Goal: Book appointment/travel/reservation

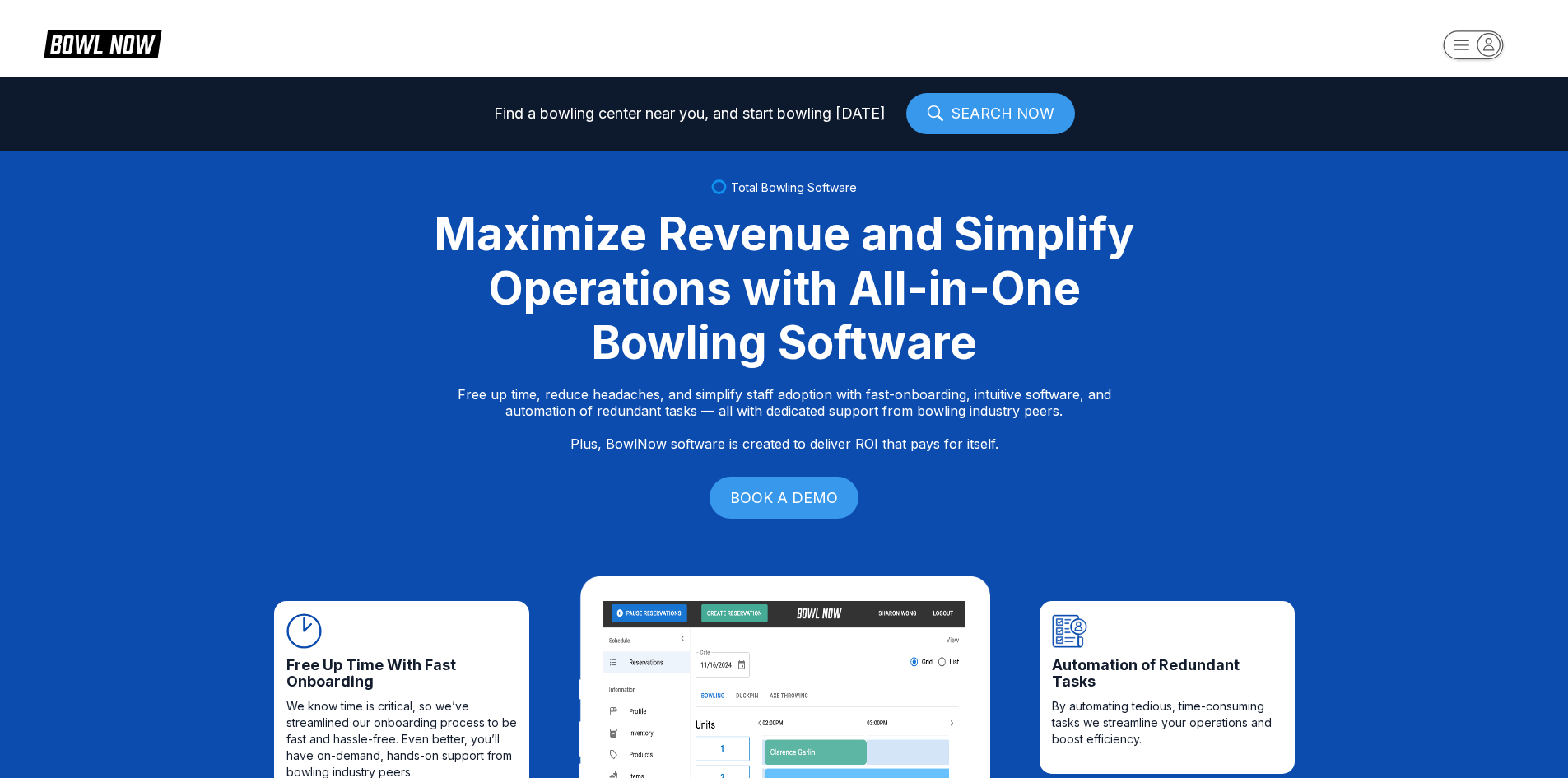
click at [1454, 30] on icon "button" at bounding box center [1473, 46] width 91 height 33
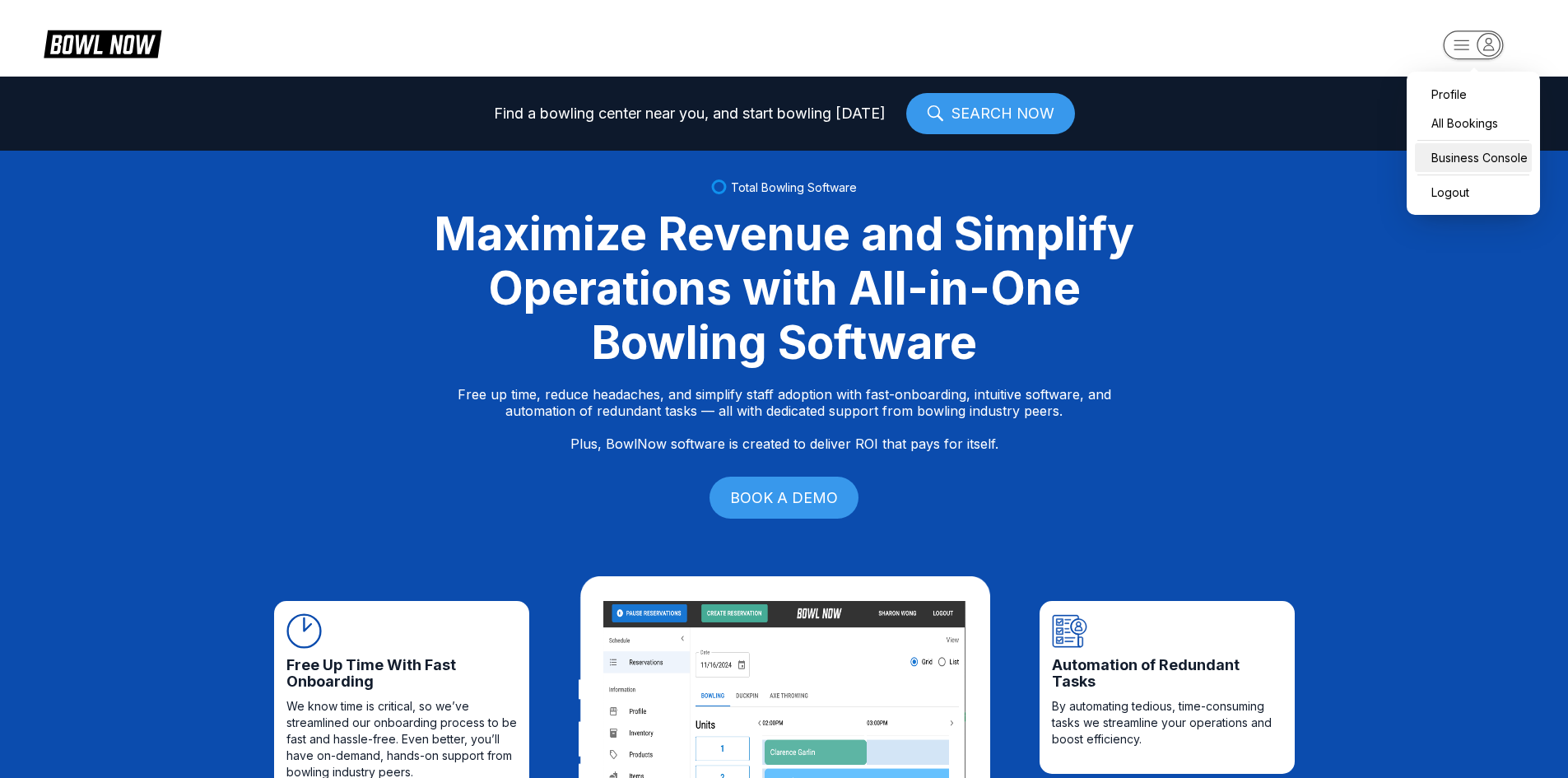
click at [1447, 152] on div "Business Console" at bounding box center [1473, 157] width 116 height 29
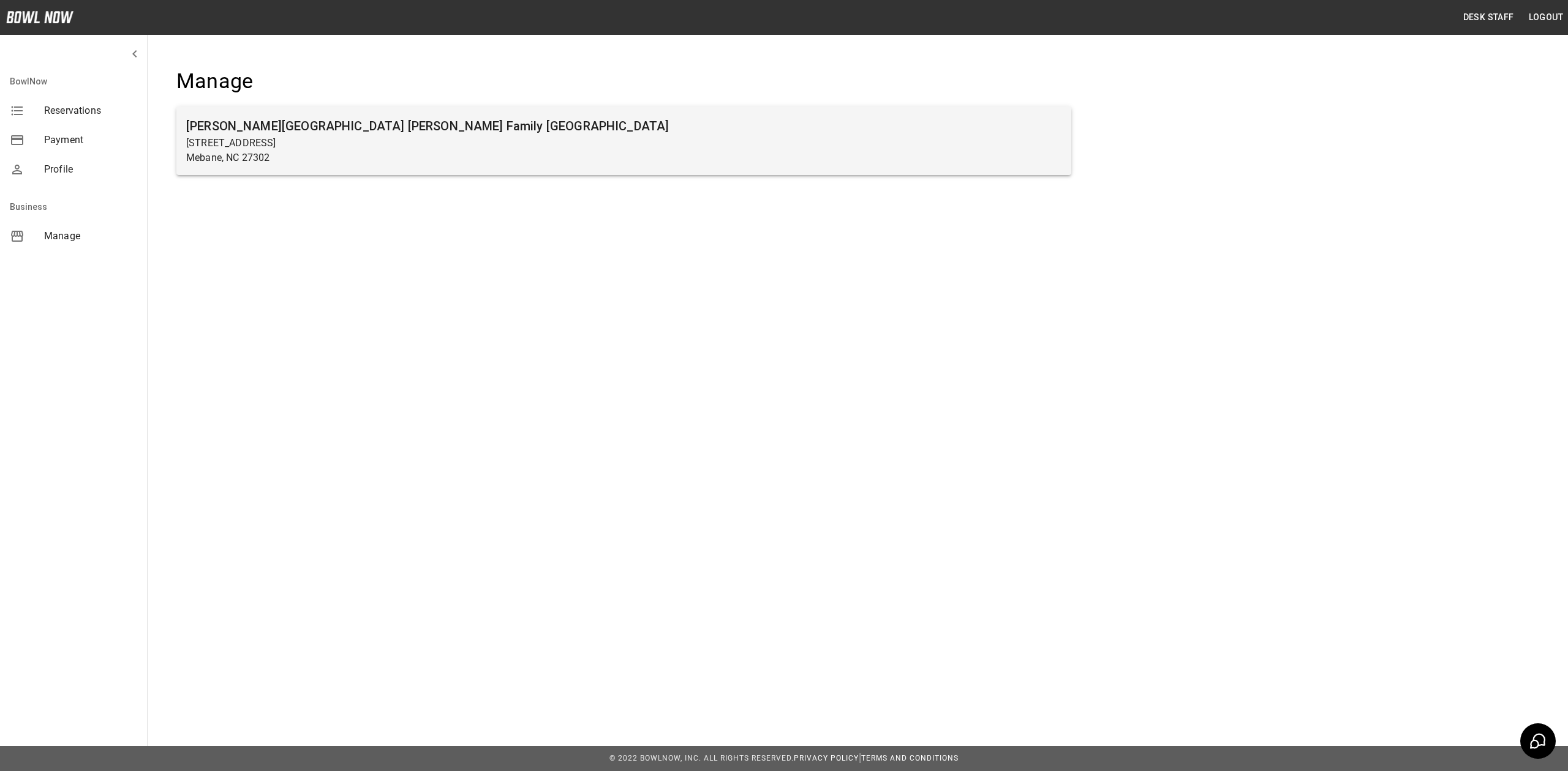
click at [453, 165] on div "[PERSON_NAME][GEOGRAPHIC_DATA] [PERSON_NAME] Family [GEOGRAPHIC_DATA] [STREET_A…" at bounding box center [624, 140] width 895 height 68
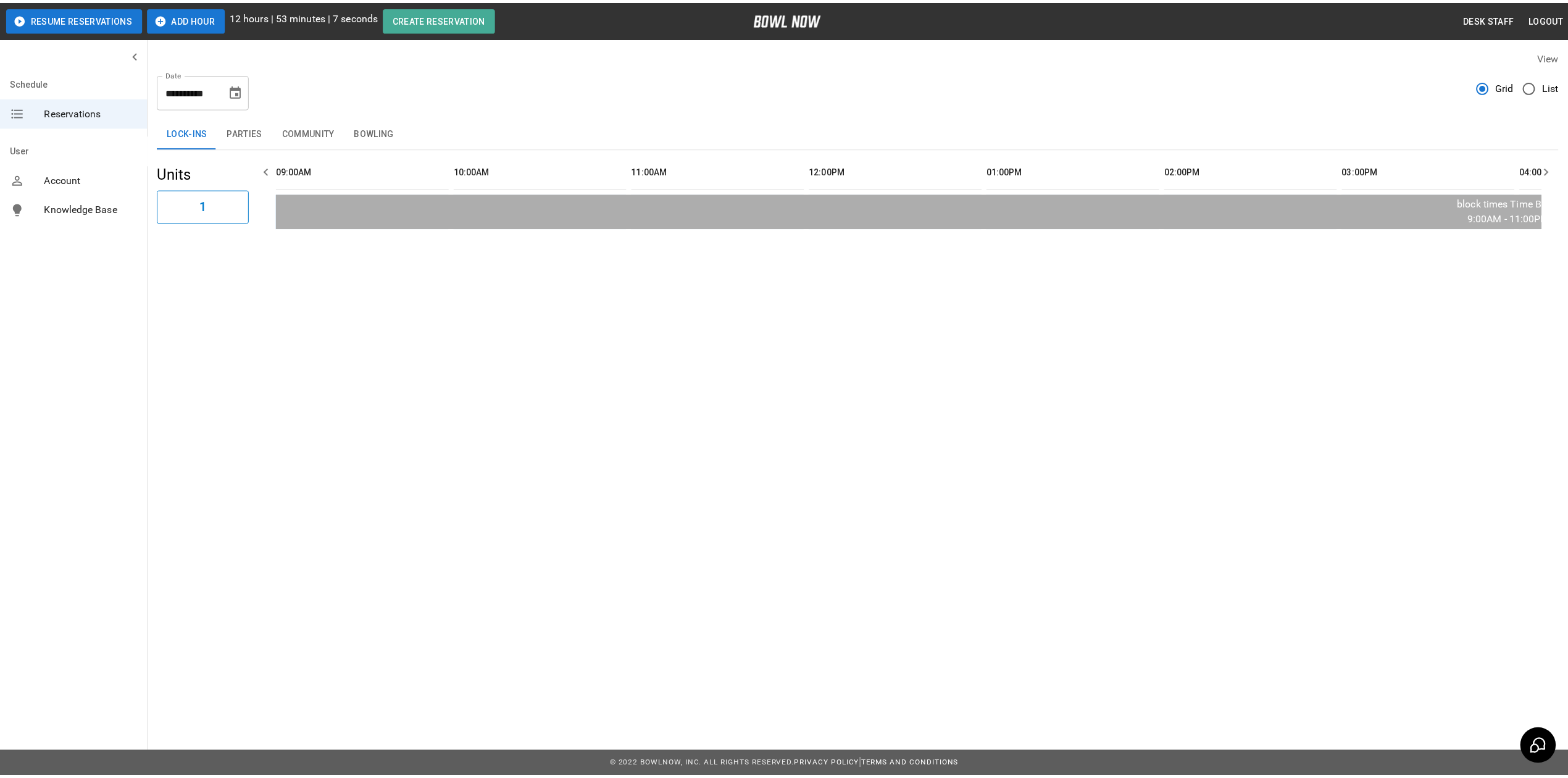
scroll to position [0, 1788]
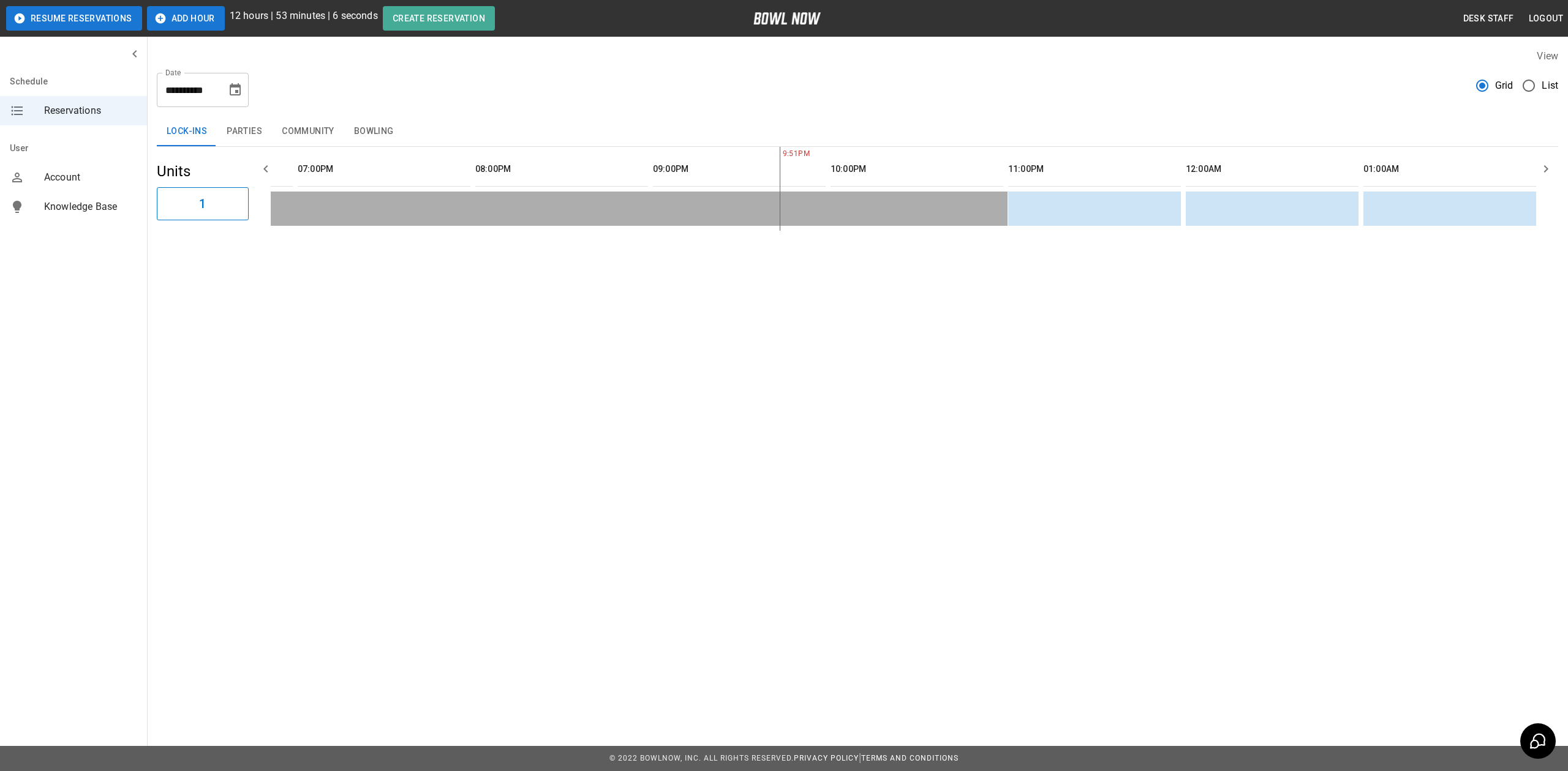
click at [400, 143] on button "Bowling" at bounding box center [374, 131] width 60 height 29
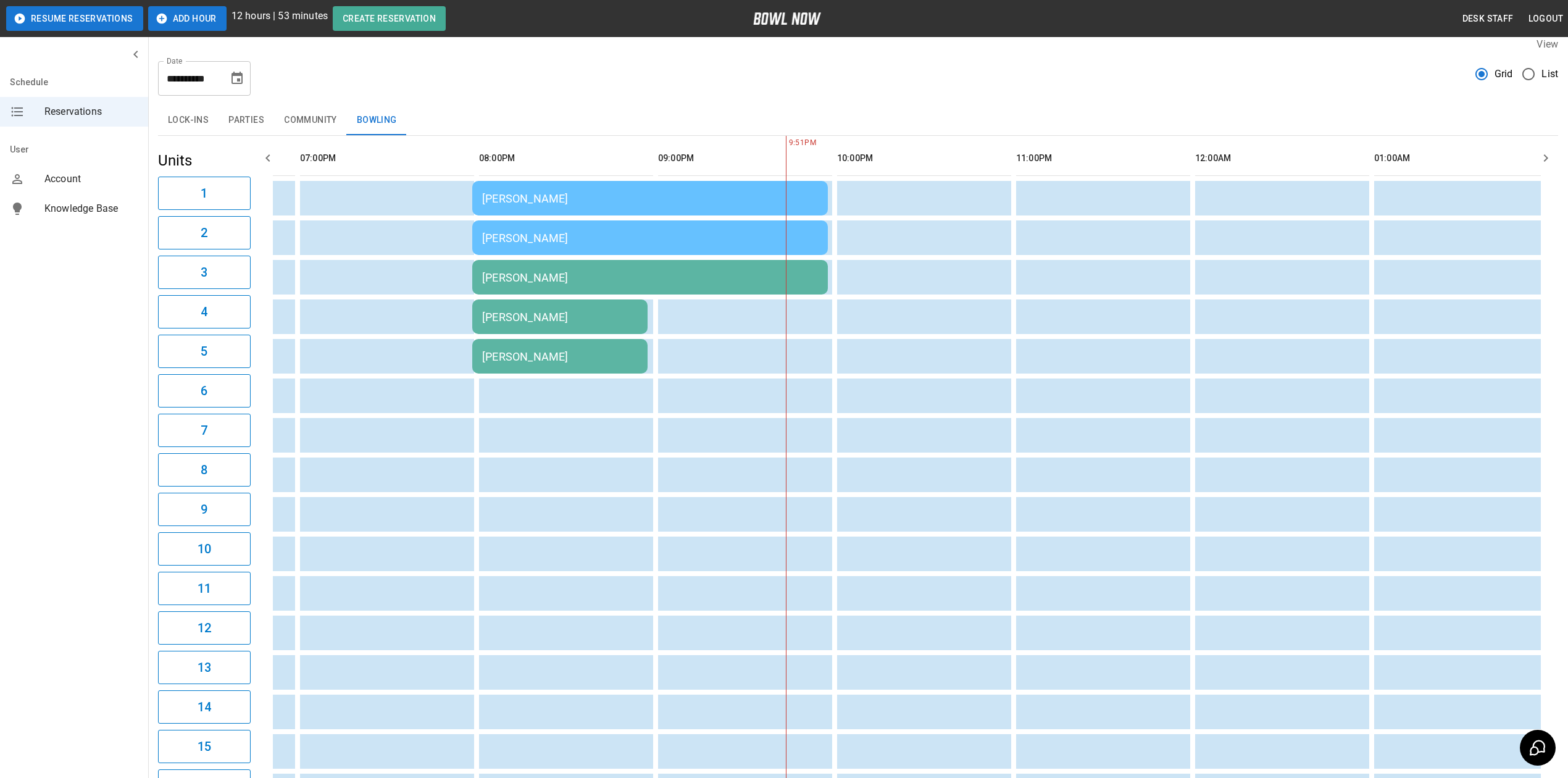
scroll to position [0, 0]
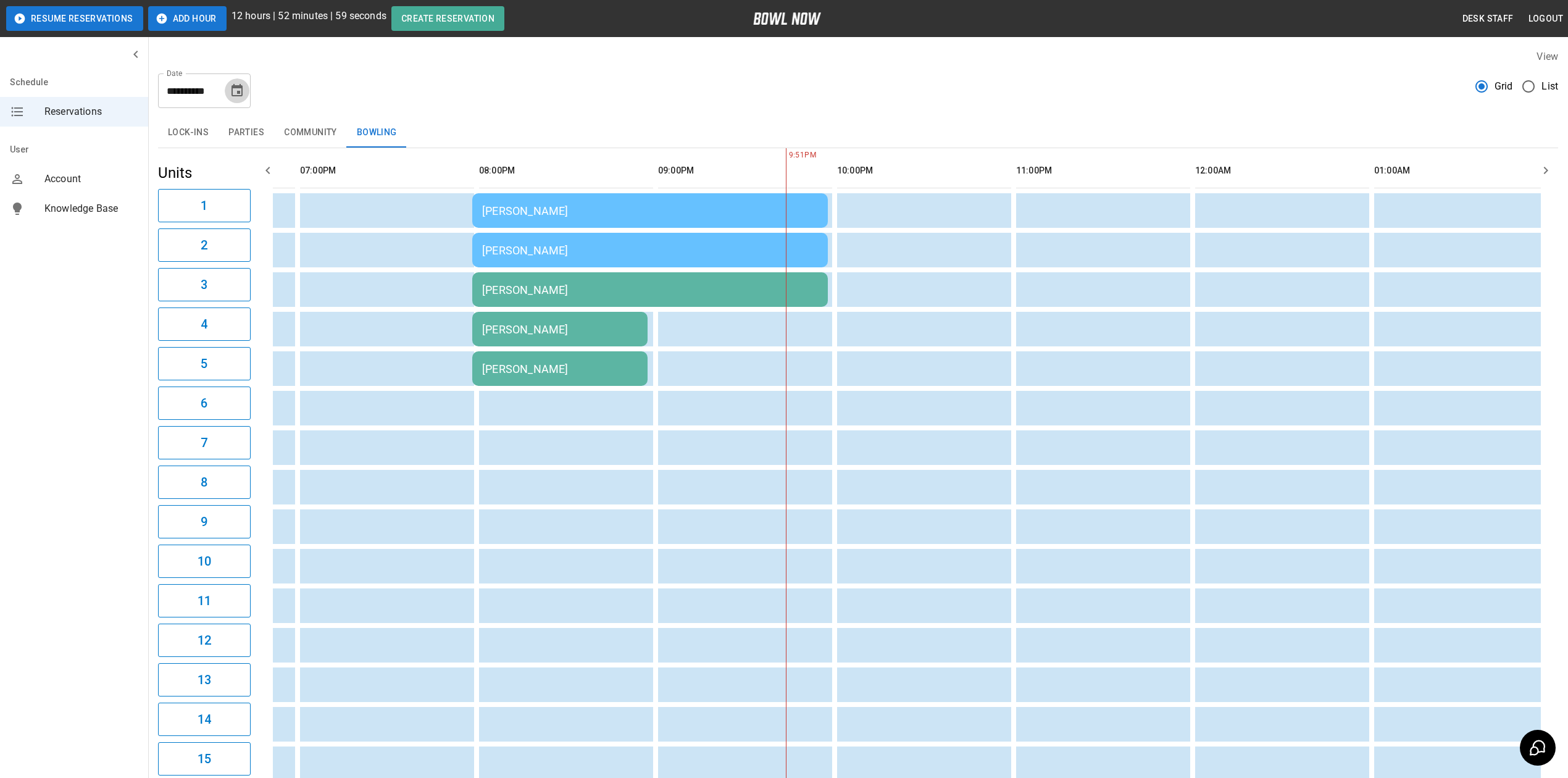
click at [232, 94] on icon "Choose date, selected date is Aug 30, 2025" at bounding box center [237, 90] width 11 height 12
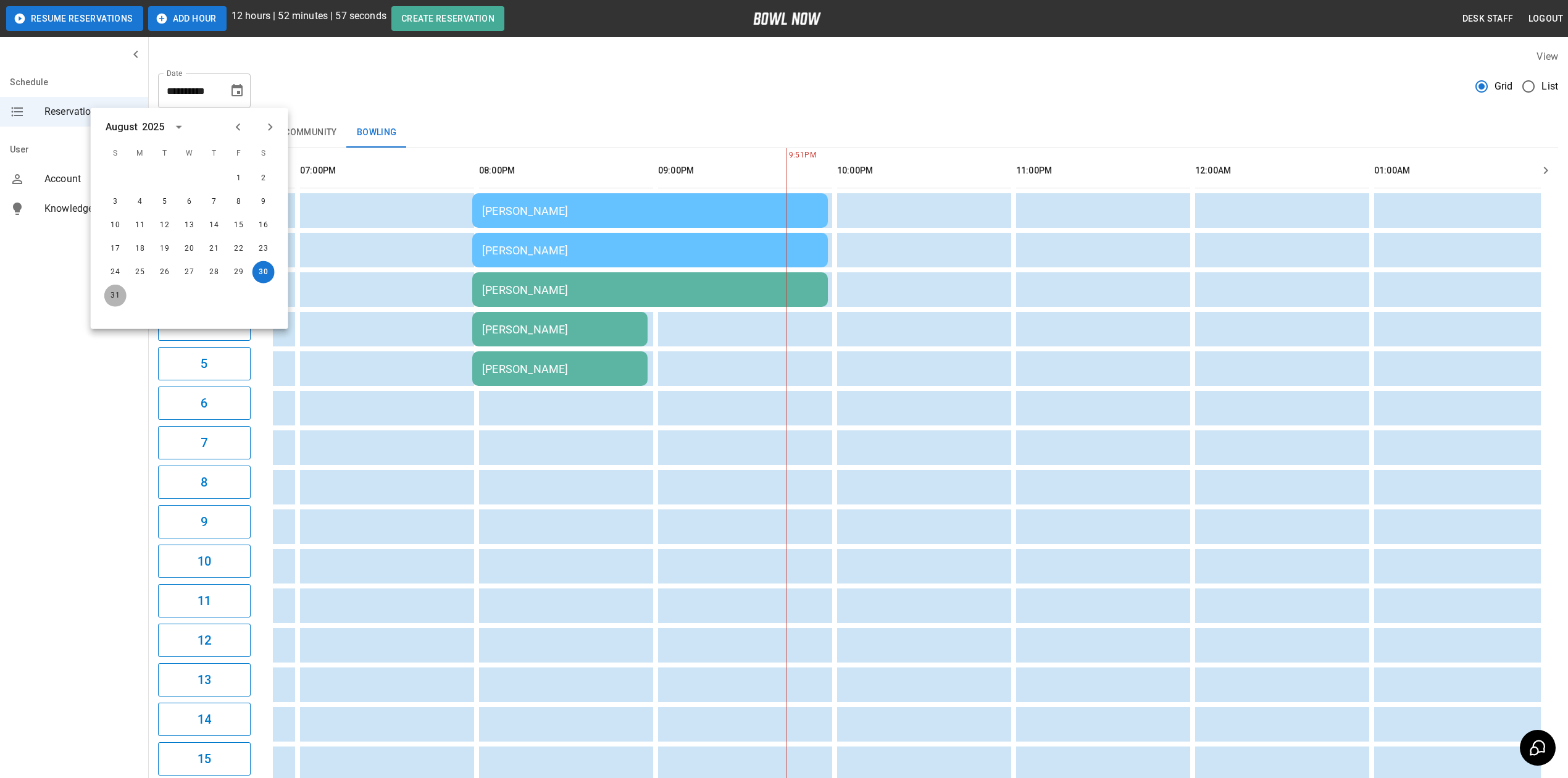
click at [112, 296] on button "31" at bounding box center [115, 296] width 23 height 23
type input "**********"
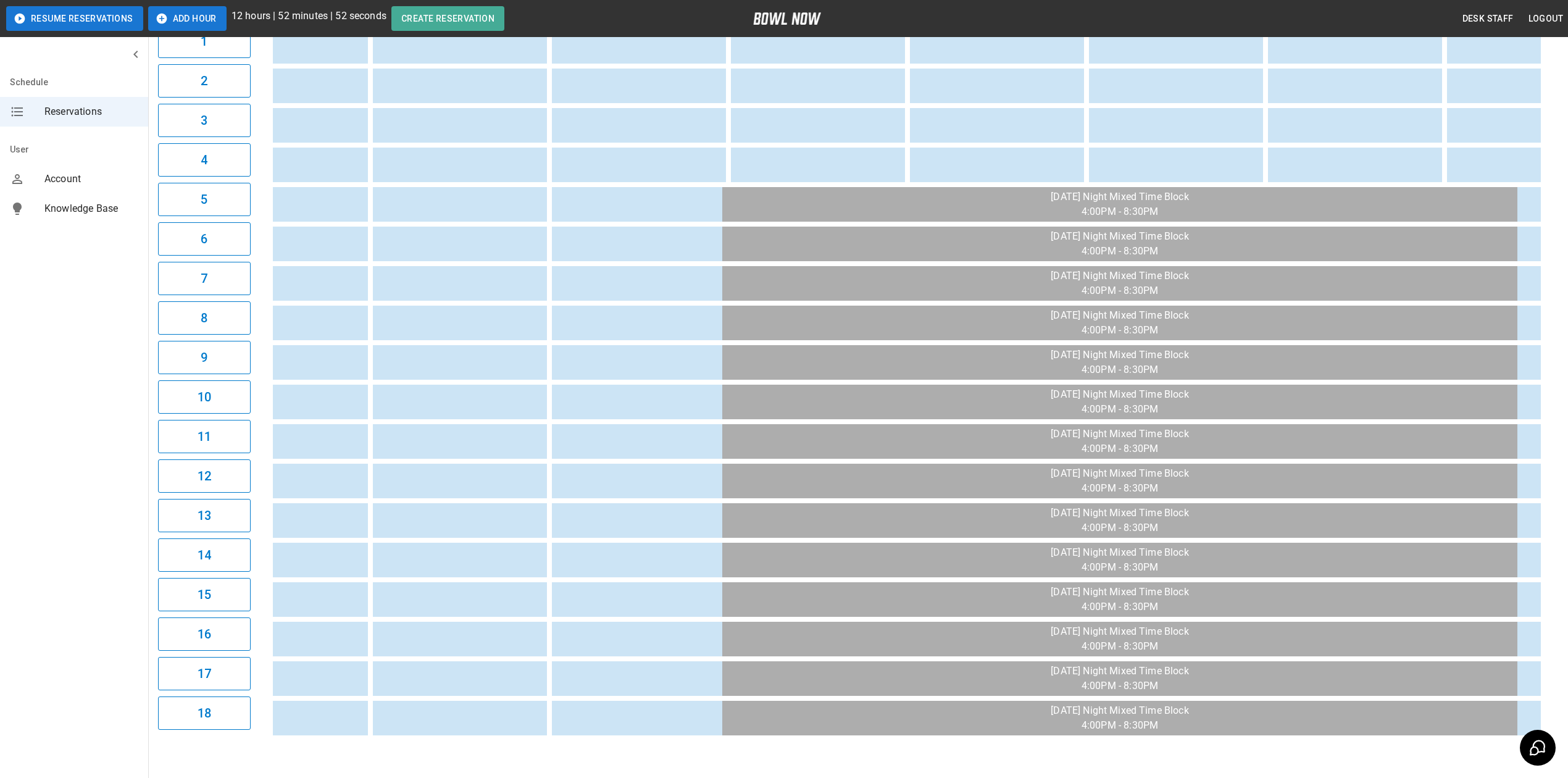
scroll to position [0, 1759]
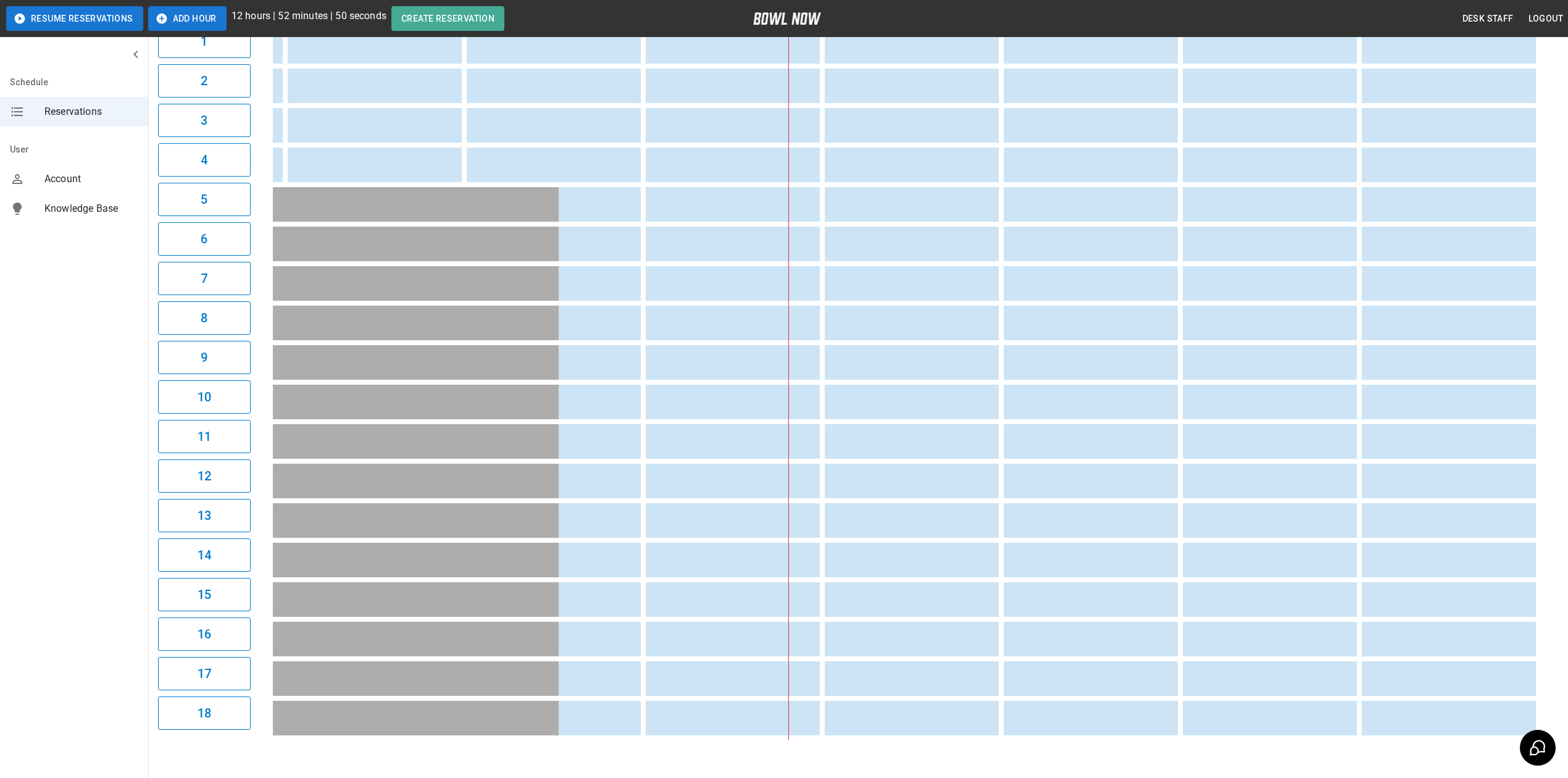
click at [1041, 740] on div "9:52PM" at bounding box center [907, 362] width 1268 height 757
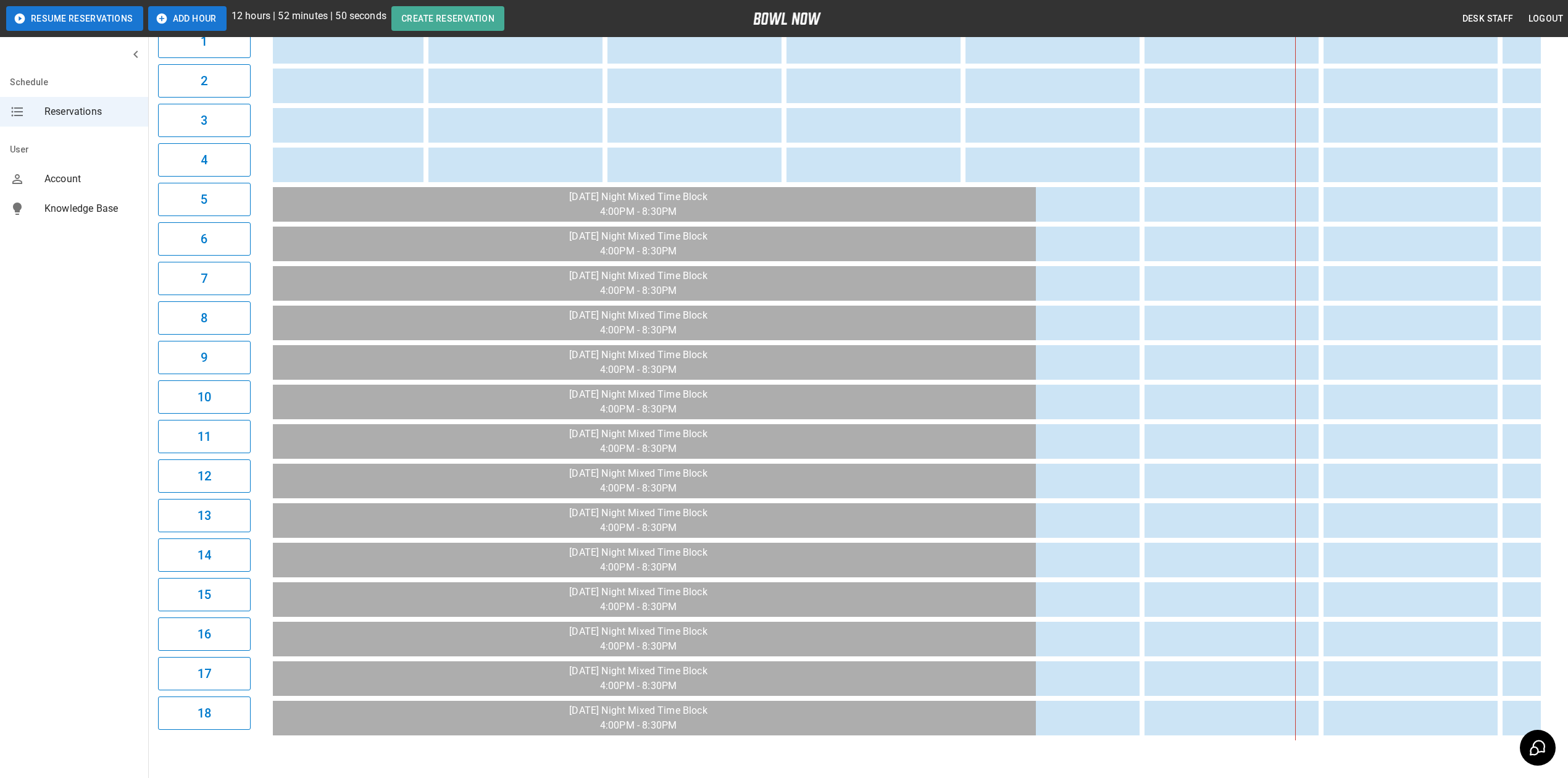
scroll to position [0, 0]
